Goal: Task Accomplishment & Management: Manage account settings

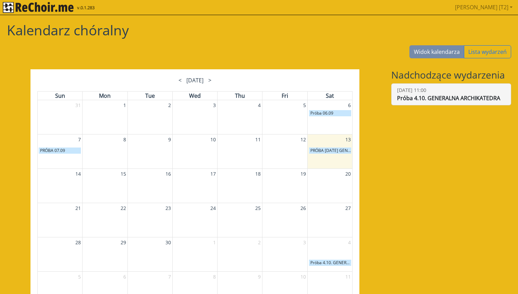
click at [416, 89] on div "04.10.2025, 11:00" at bounding box center [451, 90] width 108 height 8
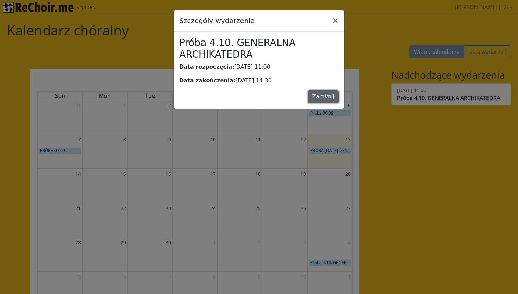
click at [315, 93] on button "Zamknij" at bounding box center [323, 96] width 31 height 13
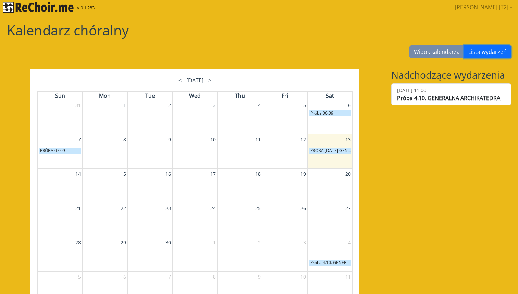
click at [473, 55] on button "Lista wydarzeń" at bounding box center [487, 51] width 47 height 13
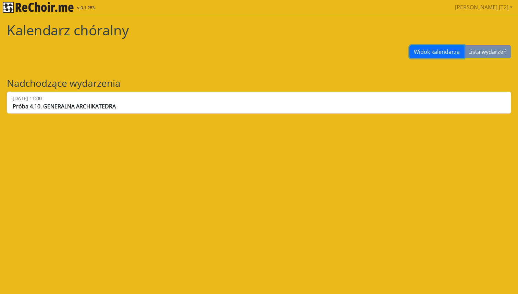
click at [431, 46] on button "Widok kalendarza" at bounding box center [437, 51] width 55 height 13
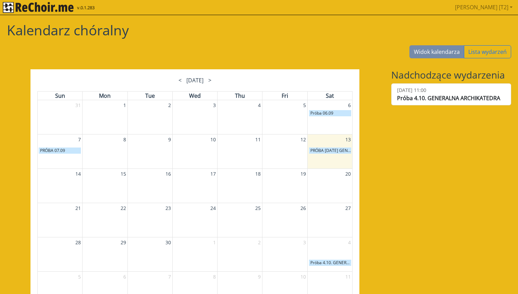
click at [316, 110] on p "6" at bounding box center [330, 105] width 45 height 10
click at [316, 112] on p "Próba 06.09" at bounding box center [330, 113] width 42 height 6
click at [116, 33] on h1 "Kalendarz chóralny" at bounding box center [259, 30] width 505 height 16
click at [36, 8] on img "rekłajer mi" at bounding box center [38, 7] width 71 height 11
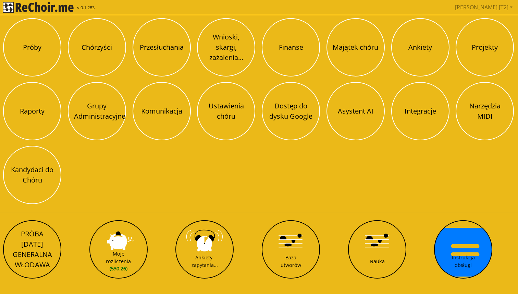
click at [24, 6] on img "rekłajer mi" at bounding box center [38, 7] width 71 height 11
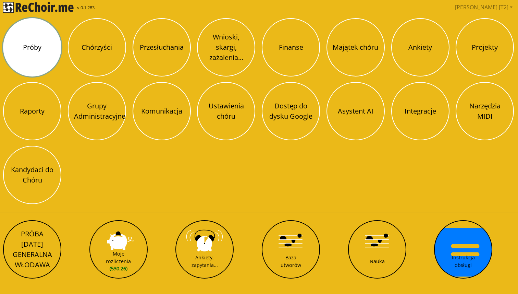
click at [39, 44] on button "Próby" at bounding box center [32, 47] width 58 height 58
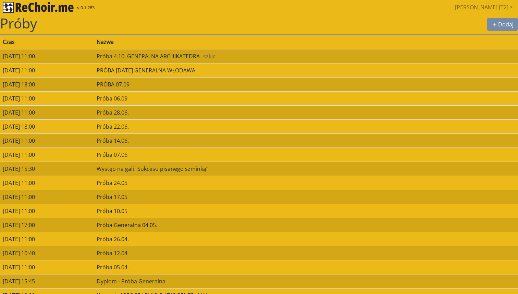
click at [51, 11] on img "rekłajer mi" at bounding box center [38, 7] width 71 height 11
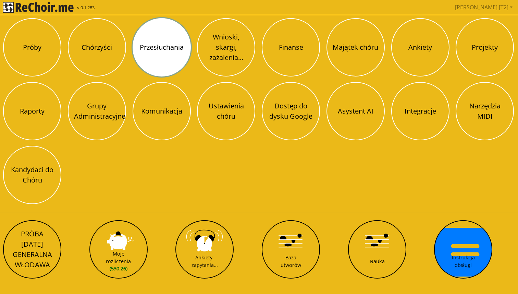
click at [180, 47] on button "Przesłuchania" at bounding box center [162, 47] width 58 height 58
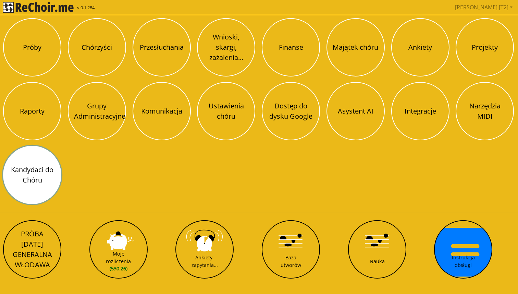
click at [48, 176] on button "Kandydaci do Chóru" at bounding box center [32, 175] width 58 height 58
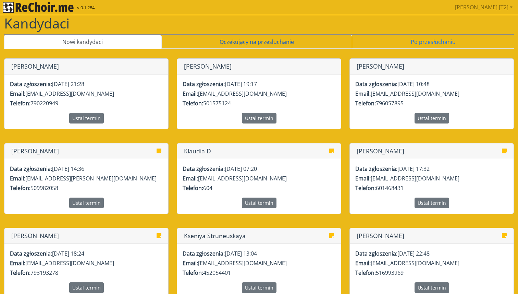
click at [229, 42] on link "Oczekujący na przesłuchanie" at bounding box center [256, 42] width 191 height 14
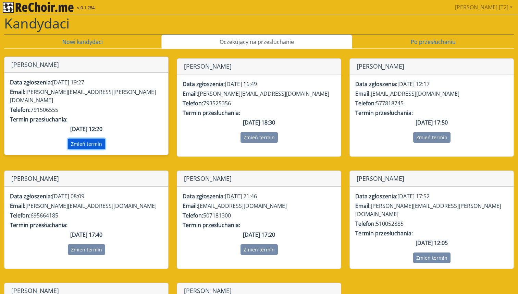
click at [96, 138] on button "Zmień termin" at bounding box center [86, 143] width 37 height 11
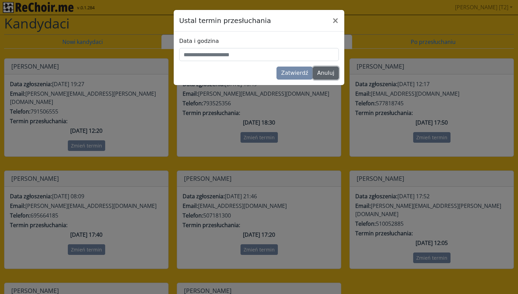
click at [320, 75] on button "Anuluj" at bounding box center [326, 72] width 26 height 13
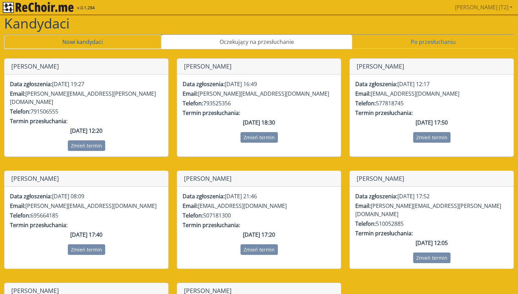
click at [117, 44] on link "Nowi kandydaci" at bounding box center [82, 42] width 157 height 14
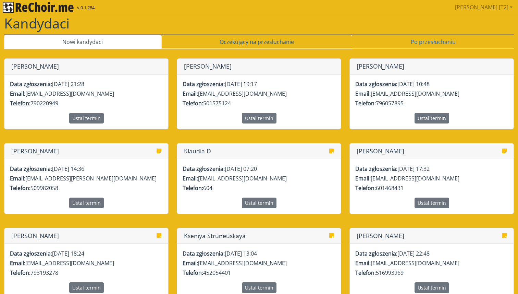
click at [186, 45] on link "Oczekujący na przesłuchanie" at bounding box center [256, 42] width 191 height 14
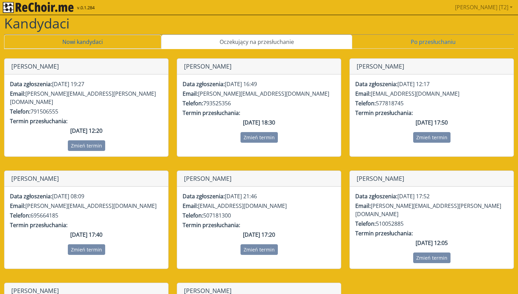
click at [130, 42] on link "Nowi kandydaci" at bounding box center [82, 42] width 157 height 14
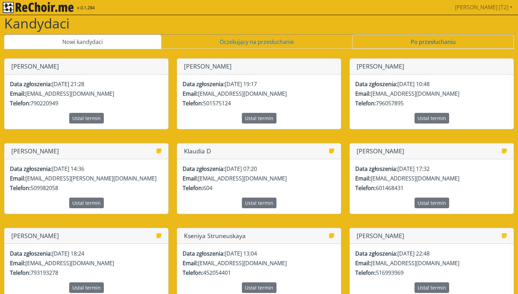
click at [412, 39] on link "Po przesłuchaniu" at bounding box center [433, 42] width 162 height 14
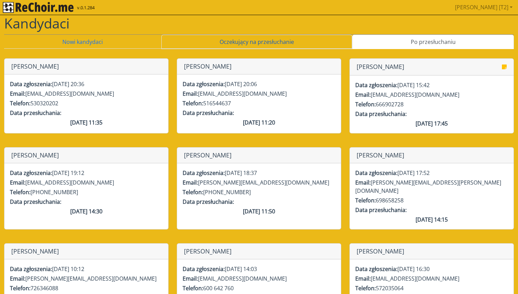
click at [286, 39] on link "Oczekujący na przesłuchanie" at bounding box center [256, 42] width 191 height 14
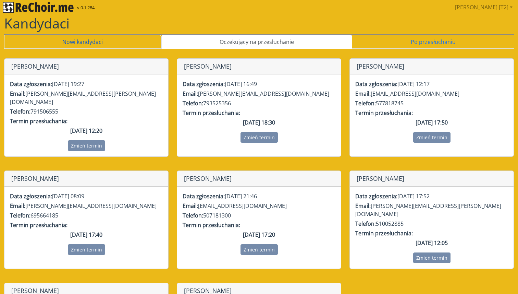
click at [133, 43] on link "Nowi kandydaci" at bounding box center [82, 42] width 157 height 14
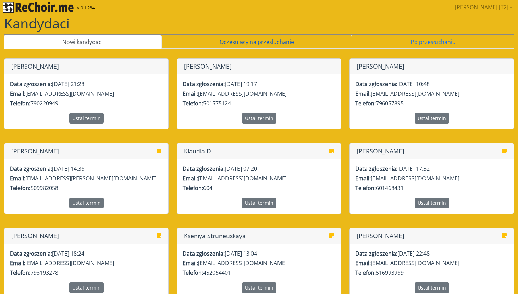
click at [209, 39] on link "Oczekujący na przesłuchanie" at bounding box center [256, 42] width 191 height 14
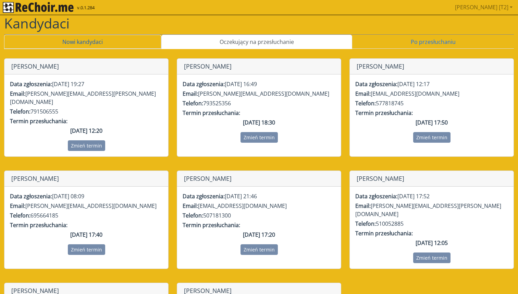
click at [152, 37] on link "Nowi kandydaci" at bounding box center [82, 42] width 157 height 14
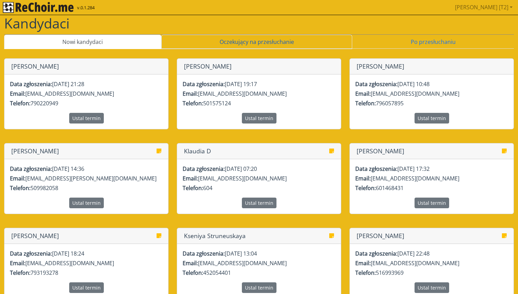
click at [215, 42] on link "Oczekujący na przesłuchanie" at bounding box center [256, 42] width 191 height 14
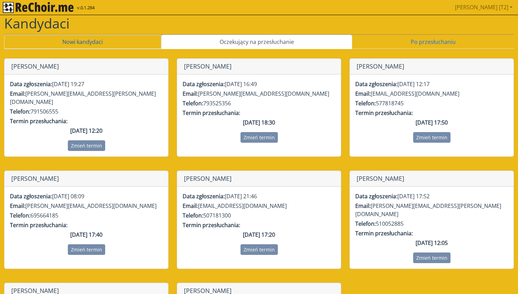
click at [118, 45] on link "Nowi kandydaci" at bounding box center [82, 42] width 157 height 14
